Goal: Information Seeking & Learning: Learn about a topic

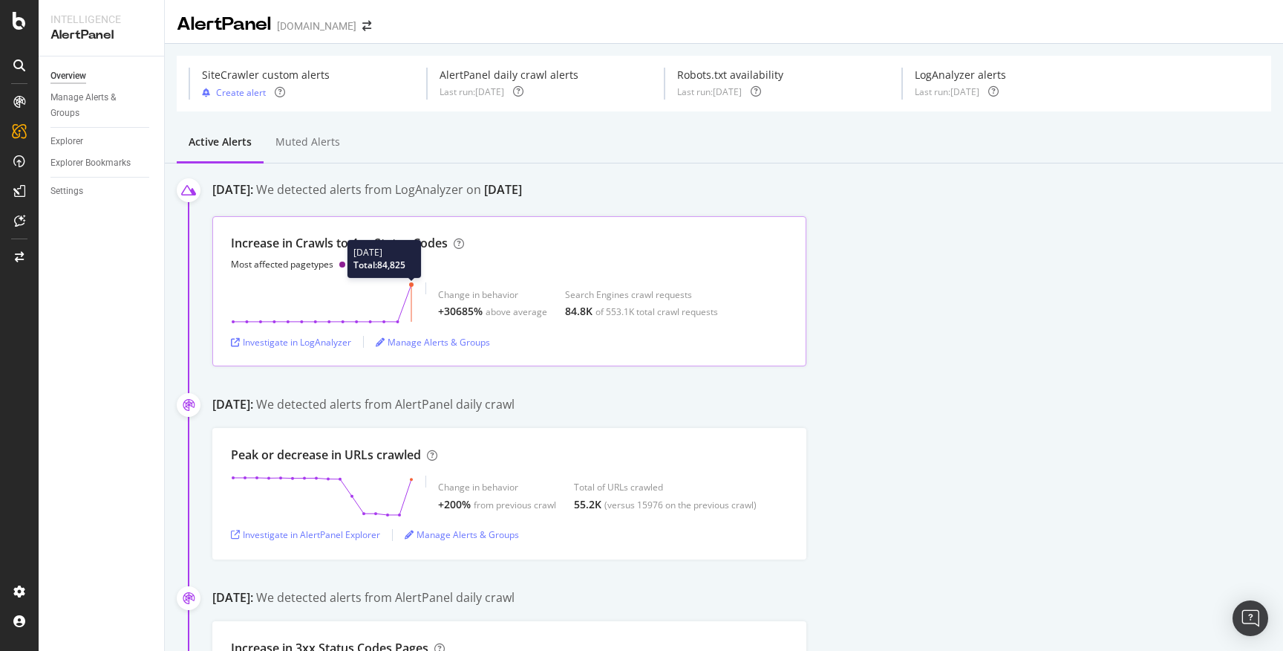
click at [411, 284] on circle at bounding box center [411, 284] width 4 height 4
click at [316, 344] on div "Investigate in LogAnalyzer" at bounding box center [291, 342] width 120 height 13
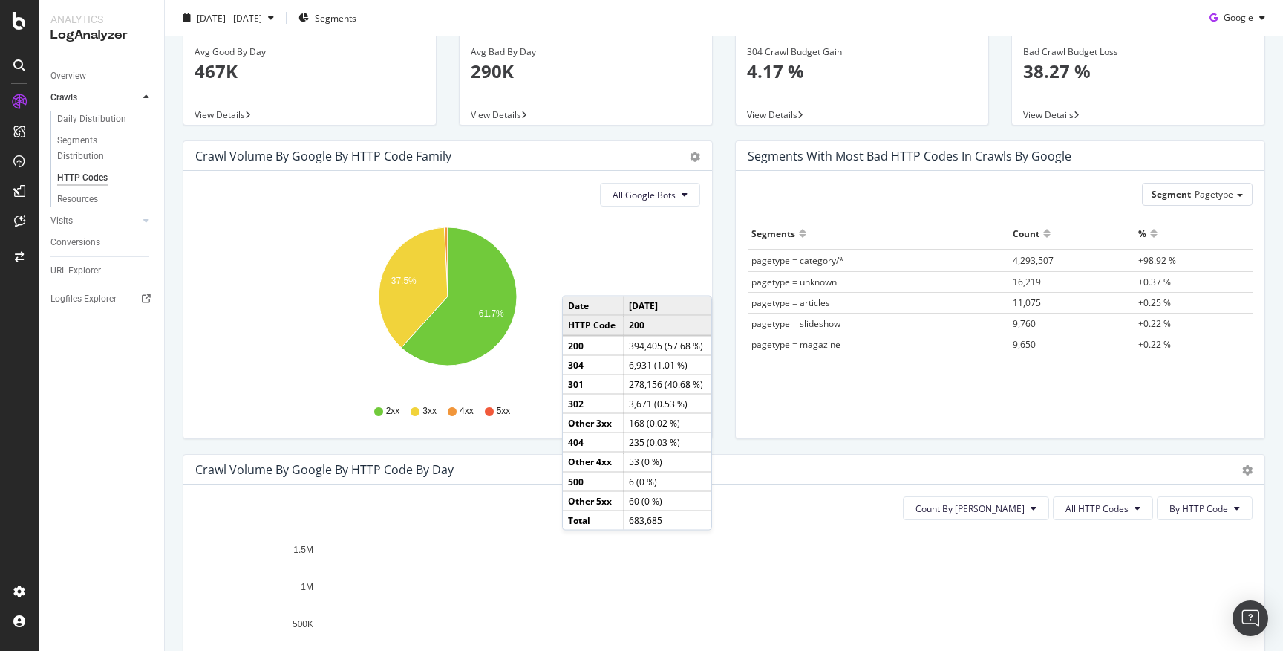
scroll to position [49, 0]
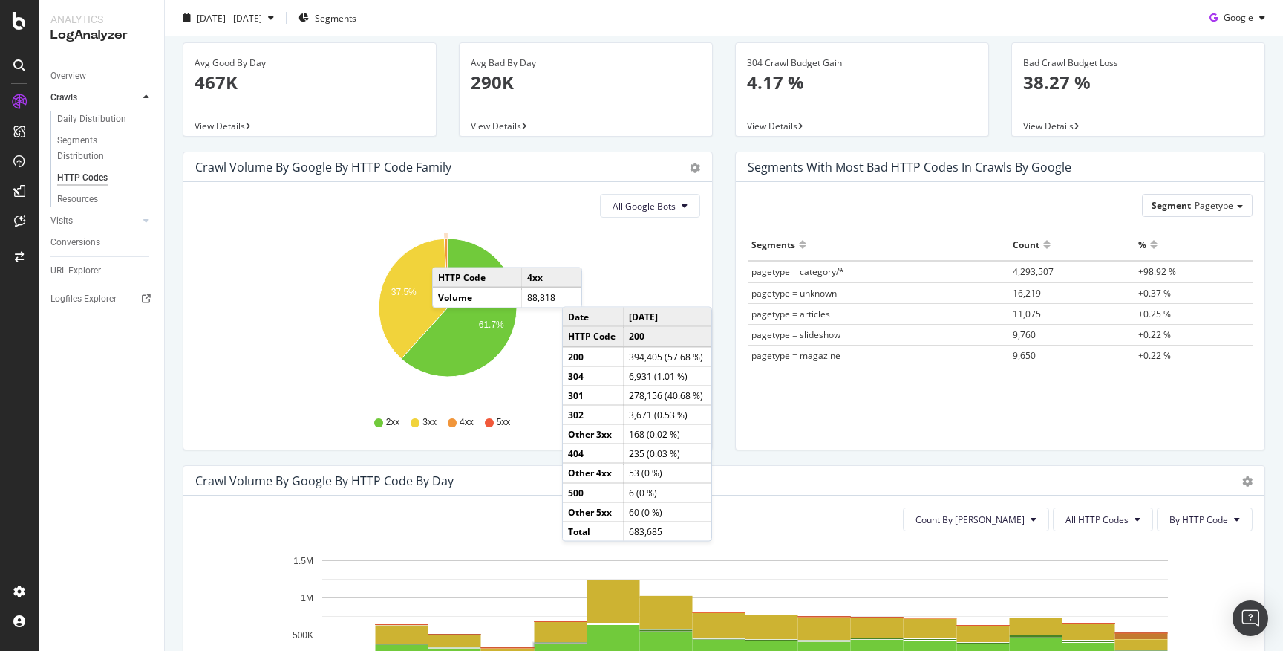
click at [447, 253] on icon "A chart." at bounding box center [446, 272] width 4 height 69
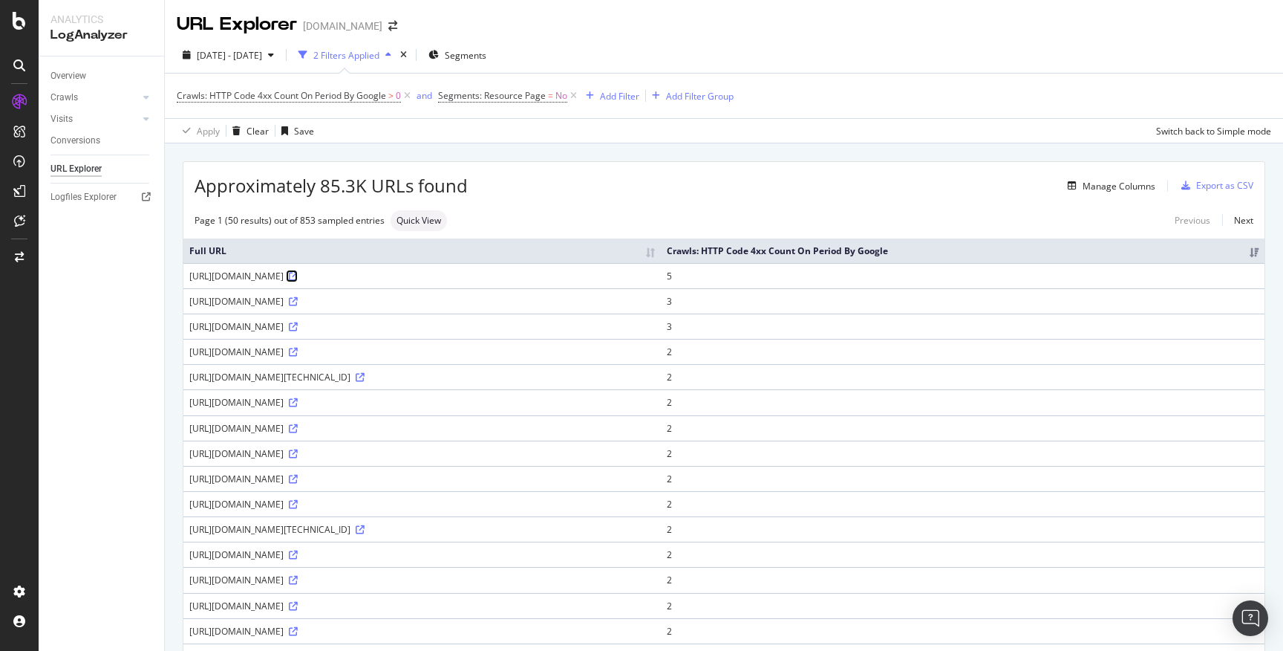
click at [298, 281] on icon at bounding box center [293, 276] width 9 height 9
click at [408, 282] on div "[URL][DOMAIN_NAME]" at bounding box center [422, 276] width 466 height 13
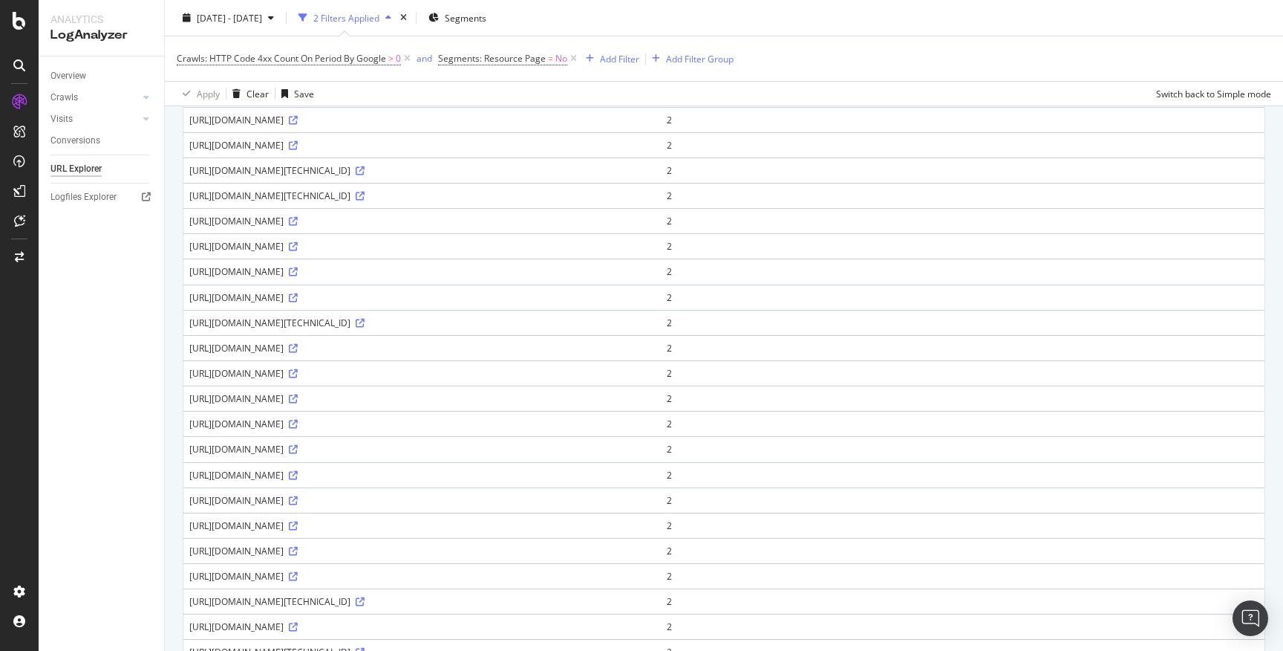
scroll to position [486, 0]
click at [298, 276] on icon at bounding box center [293, 271] width 9 height 9
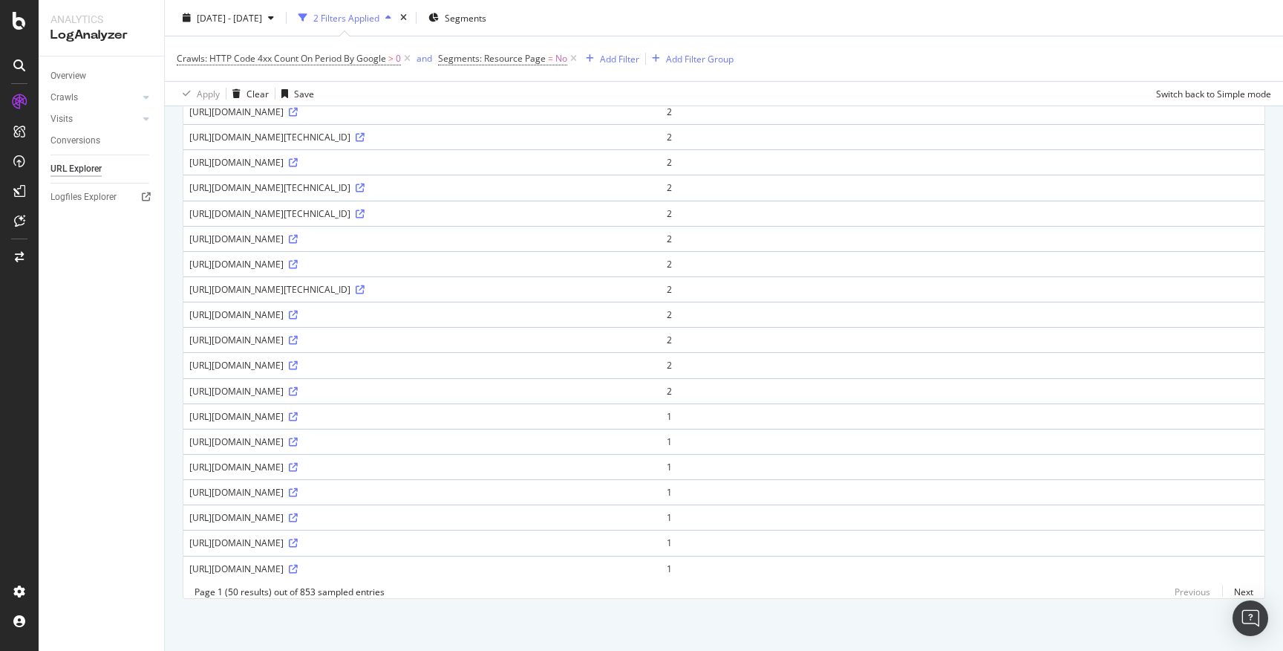
scroll to position [991, 0]
click at [298, 396] on icon at bounding box center [293, 391] width 9 height 9
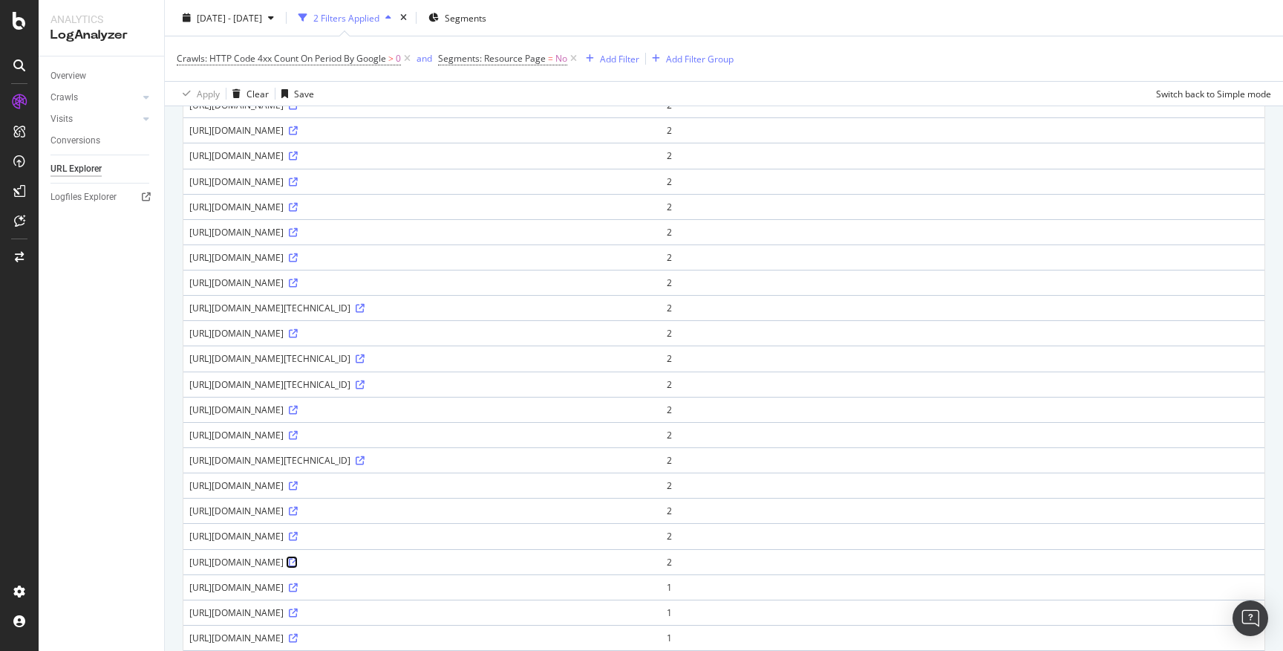
scroll to position [784, 0]
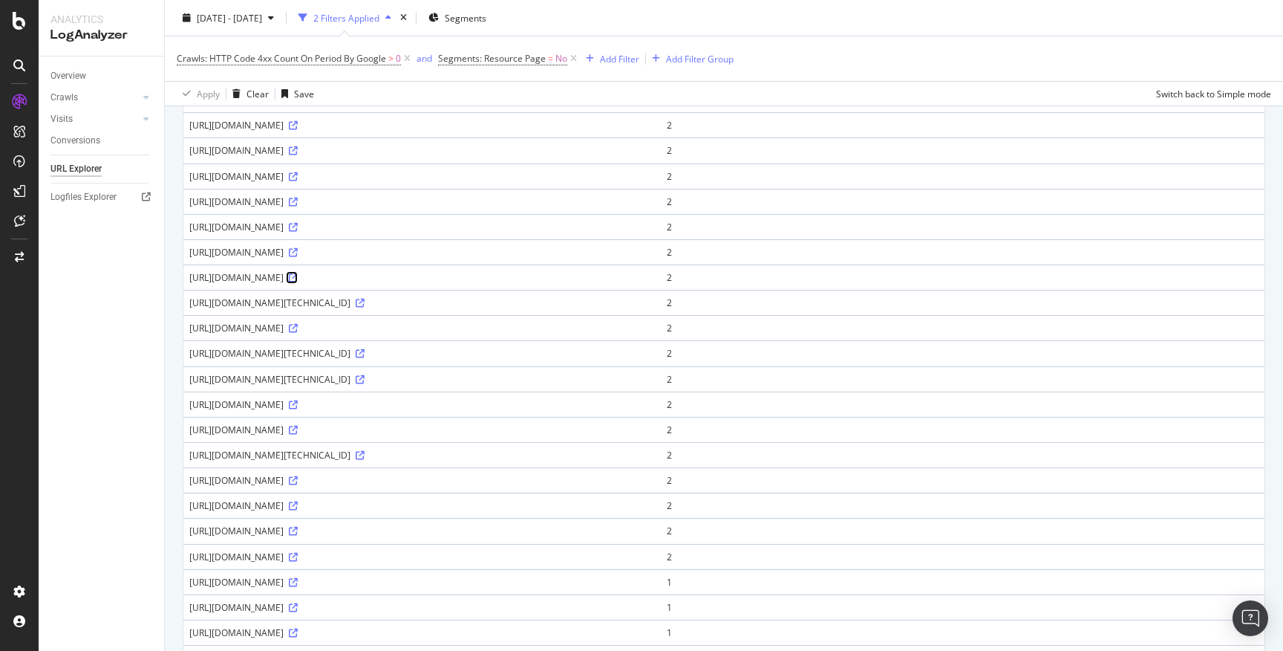
click at [298, 282] on icon at bounding box center [293, 277] width 9 height 9
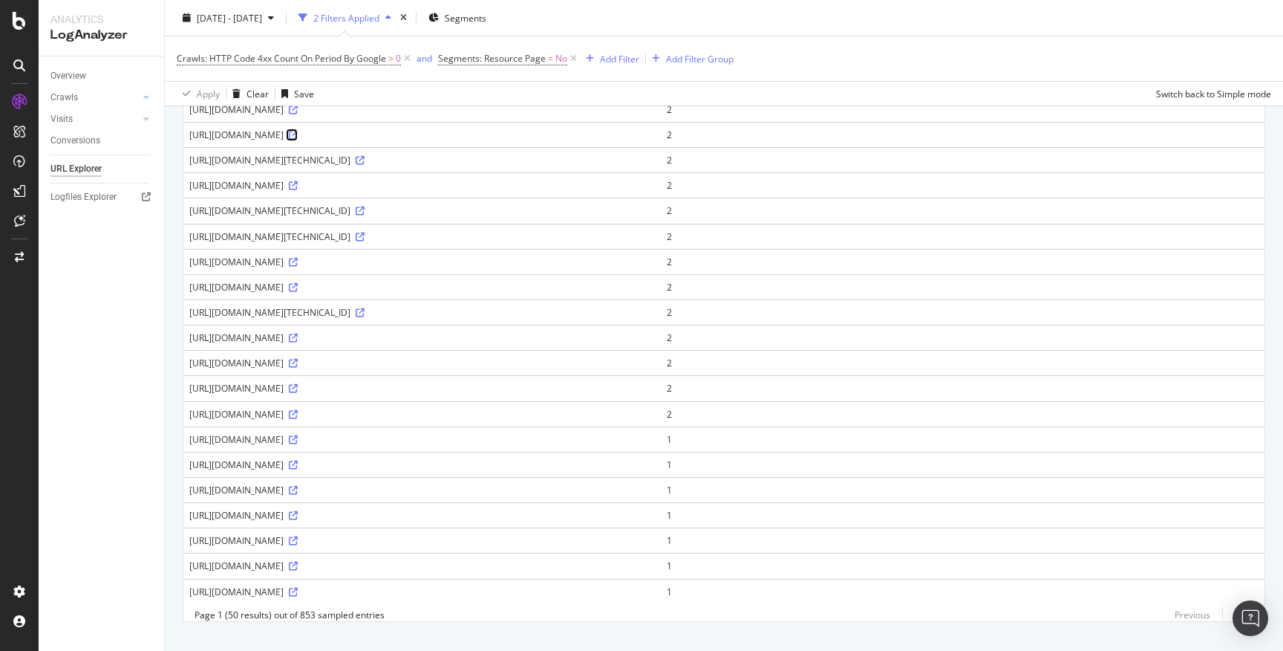
scroll to position [1078, 0]
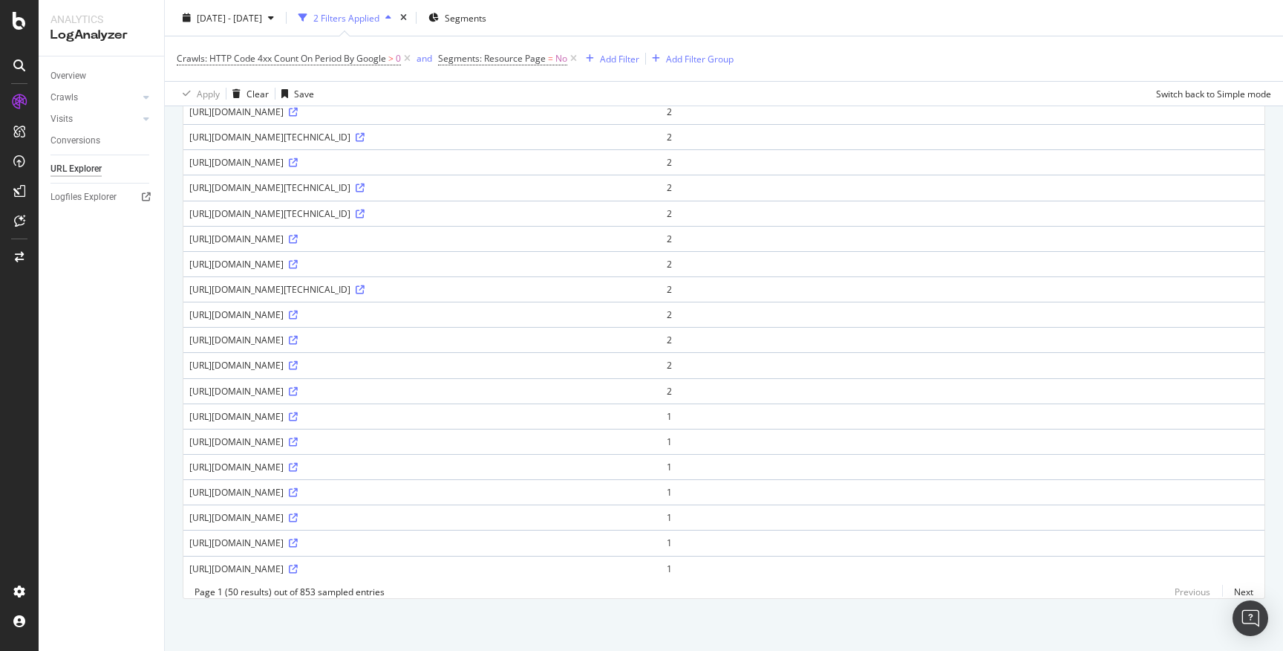
click at [518, 542] on div "[URL][DOMAIN_NAME]" at bounding box center [422, 542] width 466 height 13
click at [298, 542] on icon at bounding box center [293, 542] width 9 height 9
